Goal: Navigation & Orientation: Find specific page/section

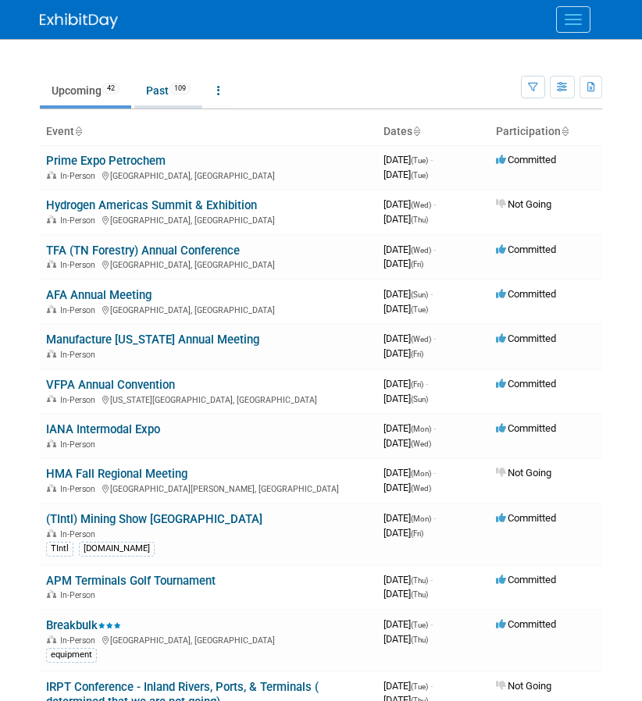
click at [176, 103] on link "Past 109" at bounding box center [168, 91] width 68 height 30
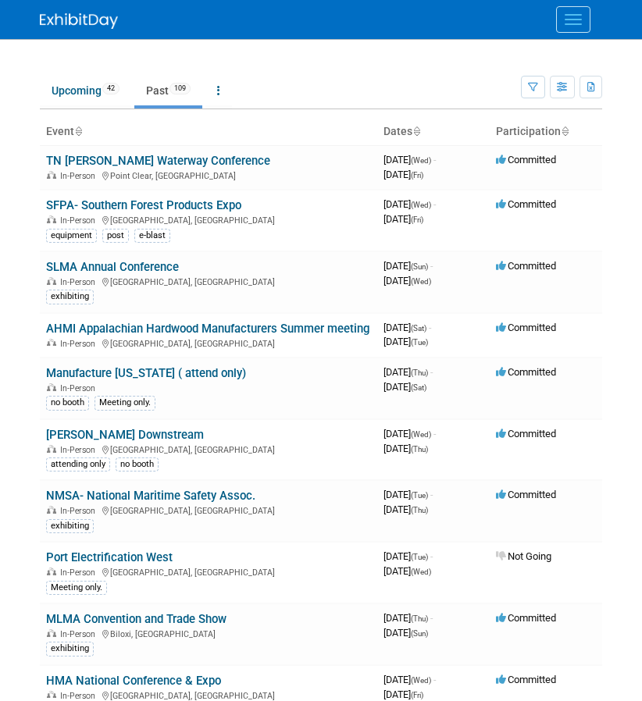
click at [412, 131] on th "Dates" at bounding box center [433, 132] width 112 height 27
click at [412, 131] on icon at bounding box center [416, 132] width 8 height 10
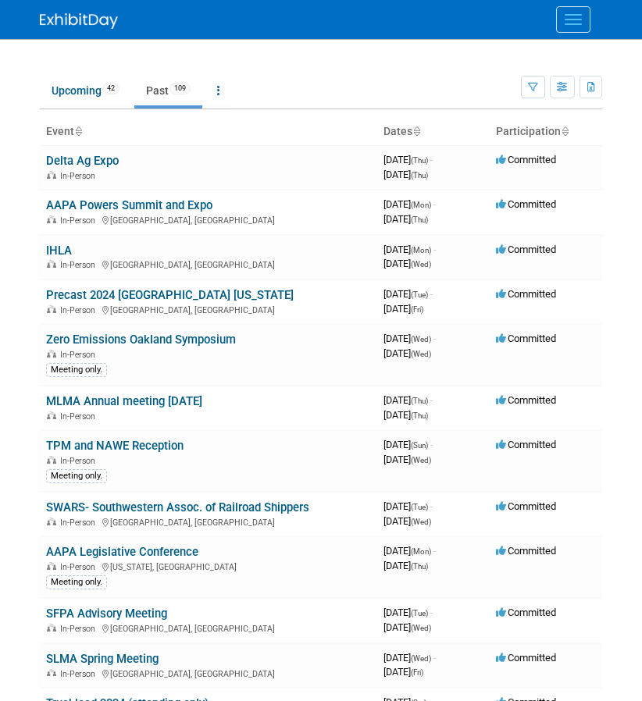
click at [412, 131] on icon at bounding box center [416, 132] width 8 height 10
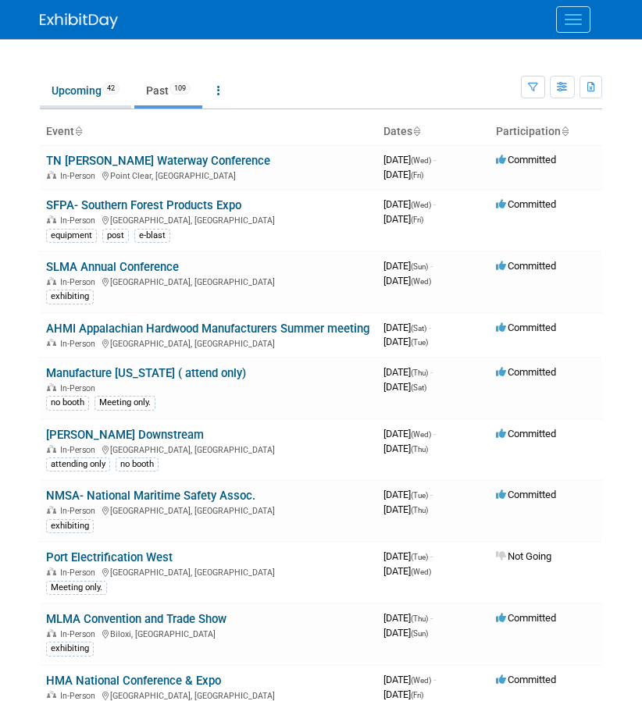
click at [90, 88] on link "Upcoming 42" at bounding box center [85, 91] width 91 height 30
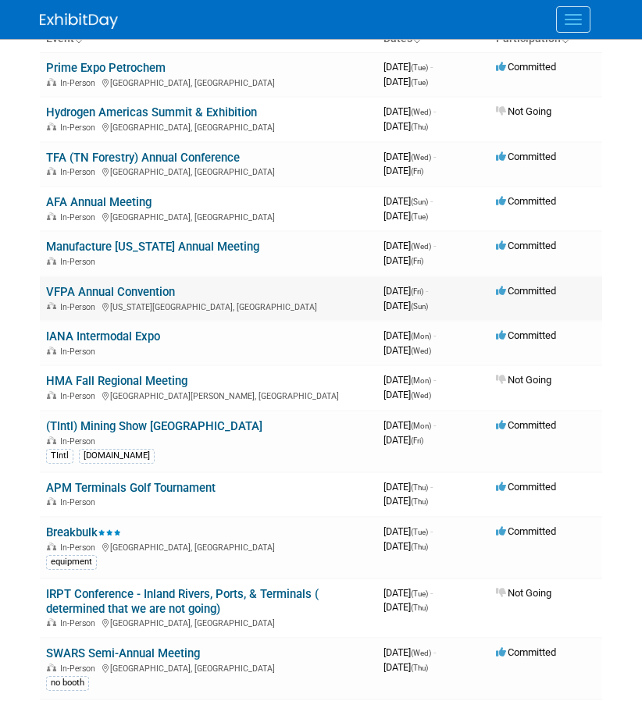
scroll to position [156, 0]
